Goal: Transaction & Acquisition: Purchase product/service

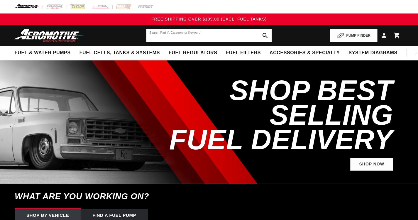
click at [155, 38] on input "text" at bounding box center [208, 35] width 125 height 13
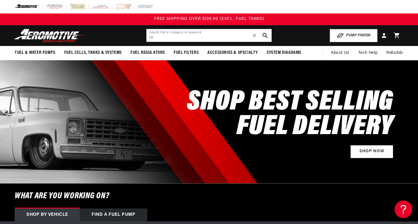
type input "r"
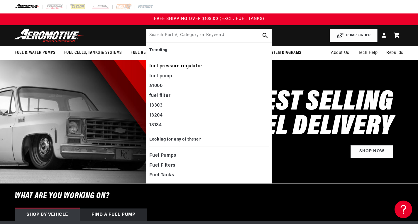
click at [170, 65] on div "fuel pressure regulator" at bounding box center [208, 67] width 119 height 10
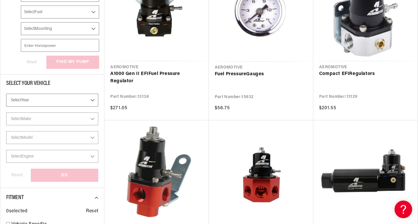
scroll to position [174, 0]
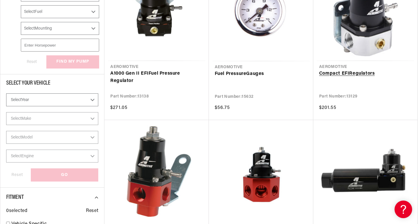
click at [341, 73] on link "Compact EFI Regulator s" at bounding box center [365, 74] width 92 height 8
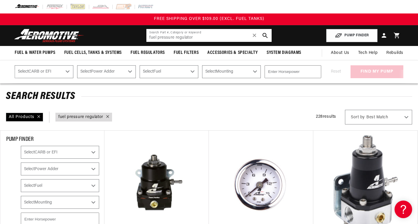
click at [167, 36] on input "fuel pressure regulator" at bounding box center [208, 35] width 125 height 13
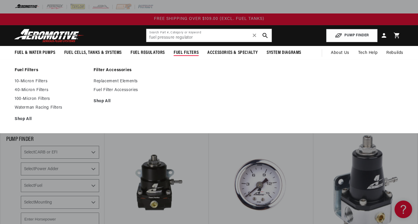
click at [184, 51] on span "Fuel Filters" at bounding box center [186, 53] width 25 height 6
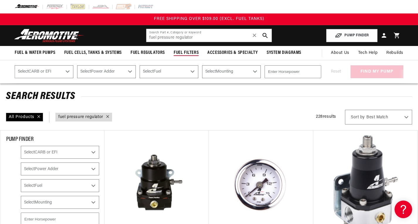
click at [184, 53] on span "Fuel Filters" at bounding box center [186, 53] width 25 height 6
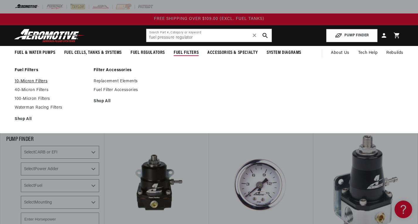
click at [38, 82] on link "10-Micron Filters" at bounding box center [51, 81] width 73 height 5
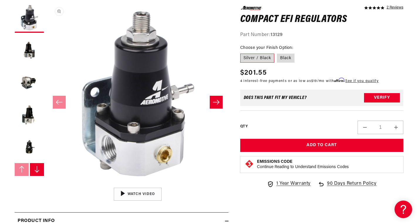
scroll to position [79, 0]
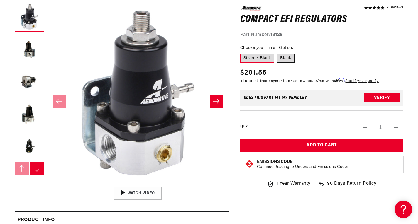
click at [282, 58] on label "Black" at bounding box center [286, 57] width 18 height 9
click at [277, 52] on input "Black" at bounding box center [277, 52] width 0 height 0
radio input "true"
click at [30, 145] on button "Load image 5 in gallery view" at bounding box center [29, 146] width 29 height 29
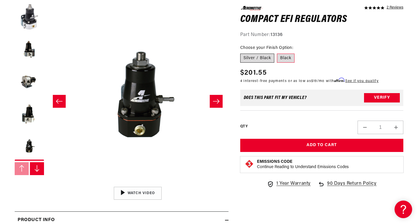
scroll to position [0, 726]
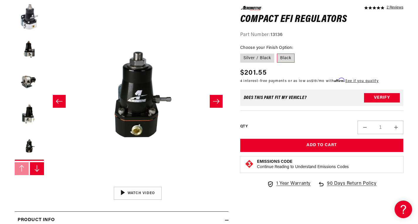
click at [287, 57] on label "Black" at bounding box center [286, 57] width 18 height 9
click at [277, 52] on input "Black" at bounding box center [277, 52] width 0 height 0
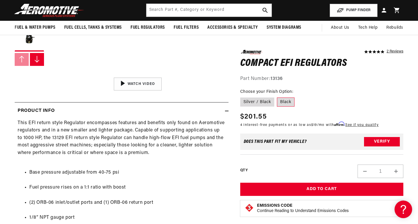
scroll to position [0, 0]
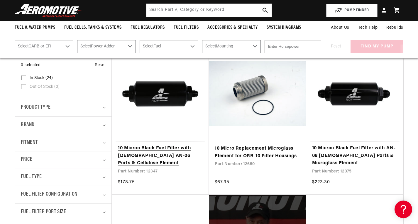
scroll to position [129, 0]
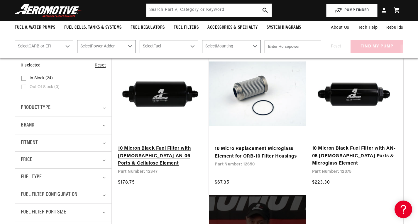
click at [165, 149] on link "10 Micron Black Fuel Filter with Male AN-06 Ports & Cellulose Element" at bounding box center [160, 156] width 85 height 23
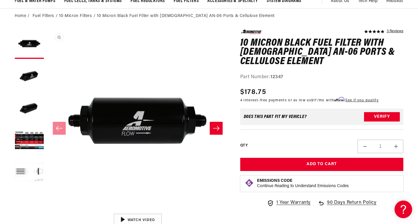
scroll to position [52, 0]
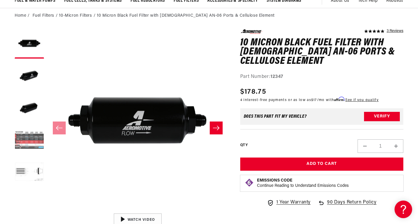
click at [31, 143] on button "Load image 4 in gallery view" at bounding box center [29, 140] width 29 height 29
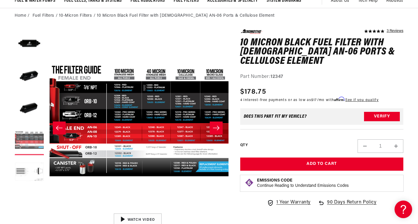
scroll to position [0, 544]
